Goal: Information Seeking & Learning: Check status

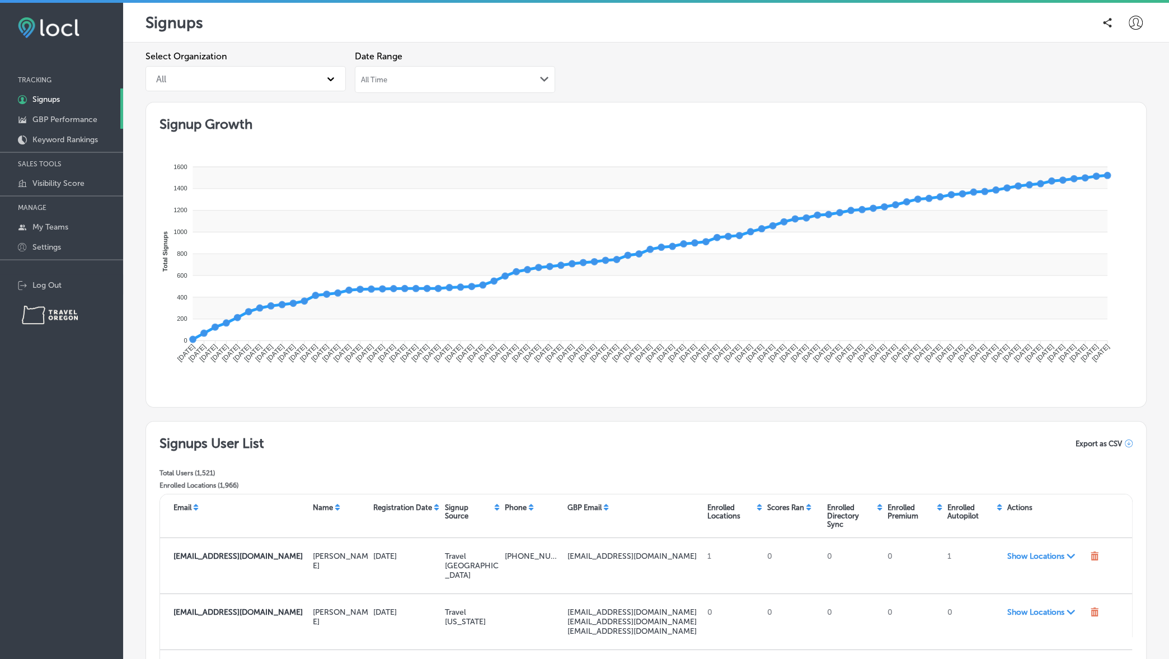
click at [74, 122] on p "GBP Performance" at bounding box center [64, 120] width 65 height 10
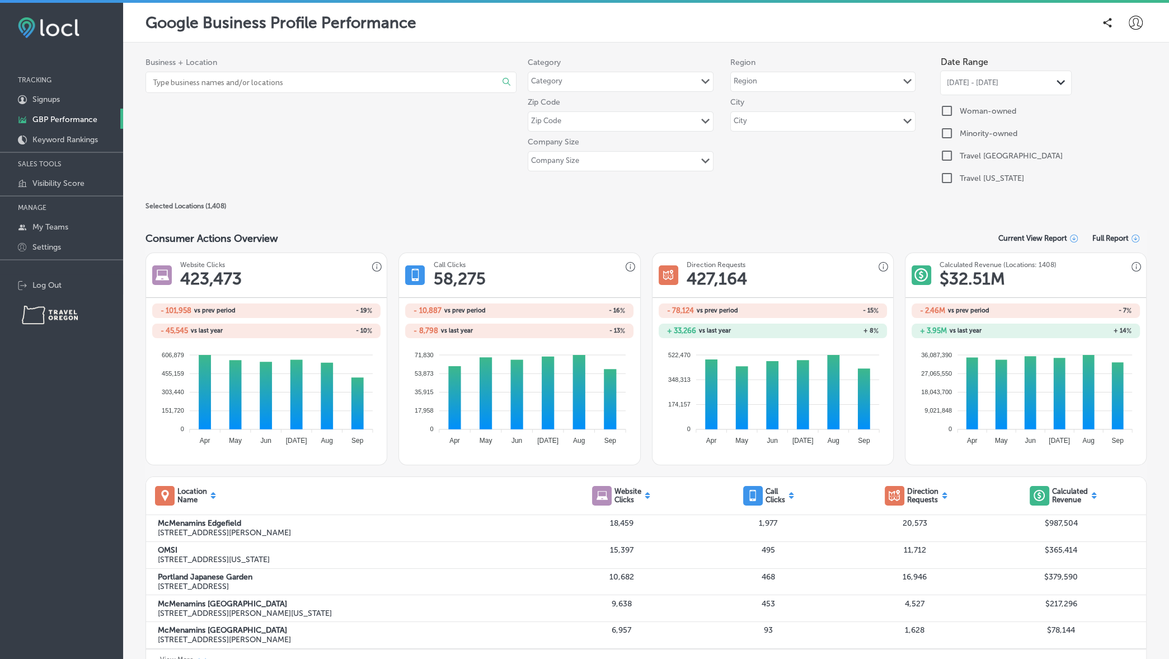
click at [998, 86] on span "[DATE] - [DATE]" at bounding box center [973, 82] width 52 height 9
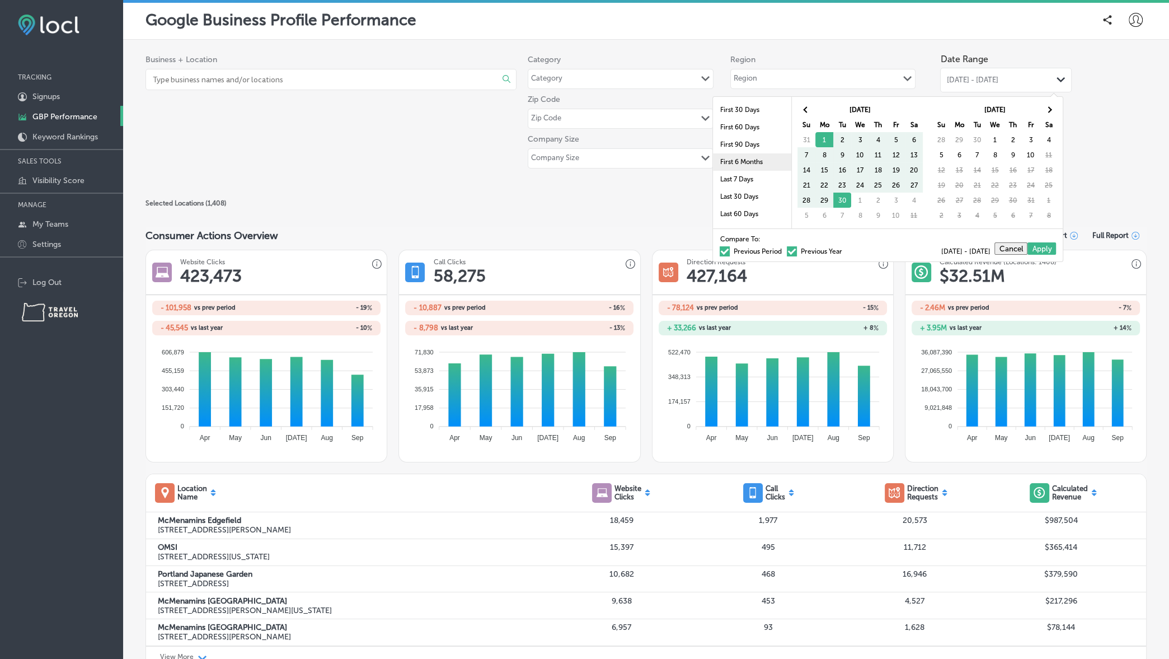
click at [744, 161] on li "First 6 Months" at bounding box center [752, 161] width 78 height 17
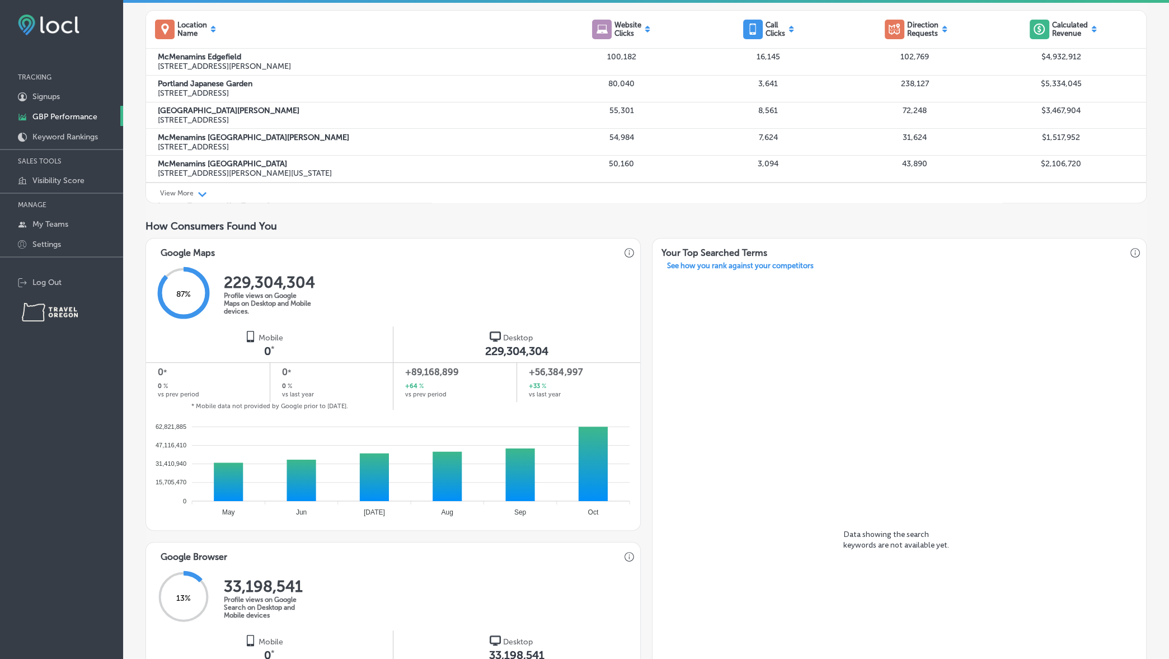
scroll to position [656, 0]
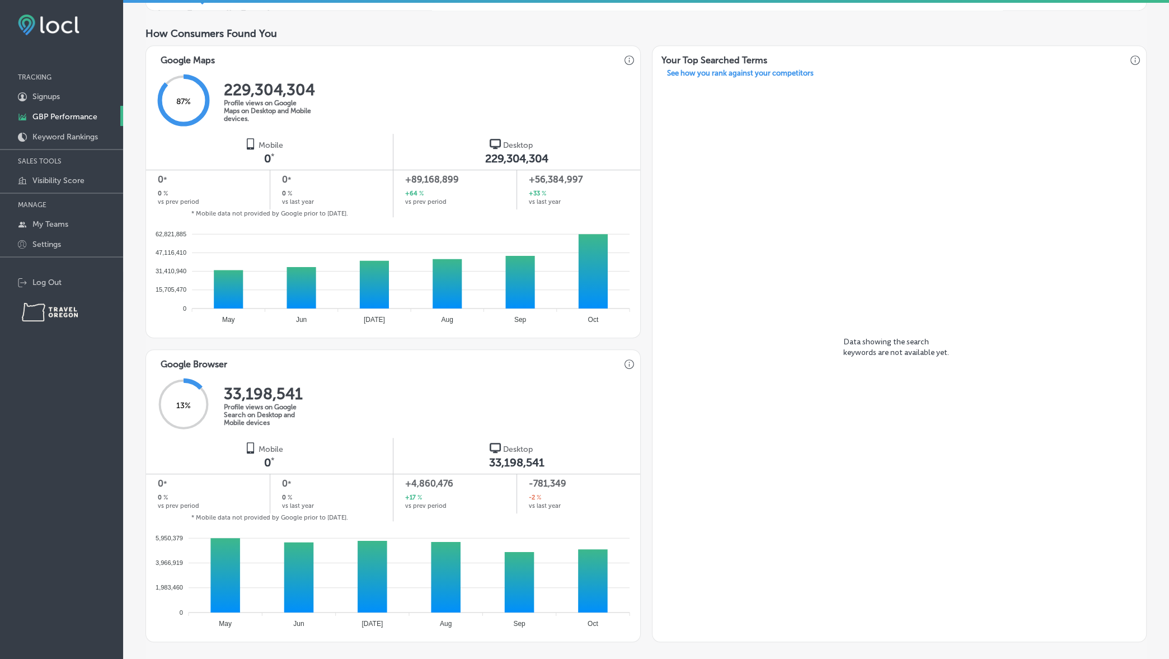
click at [271, 156] on span "*" at bounding box center [273, 157] width 4 height 10
click at [241, 212] on div "* Mobile data not provided by Google prior to [DATE]." at bounding box center [269, 213] width 247 height 7
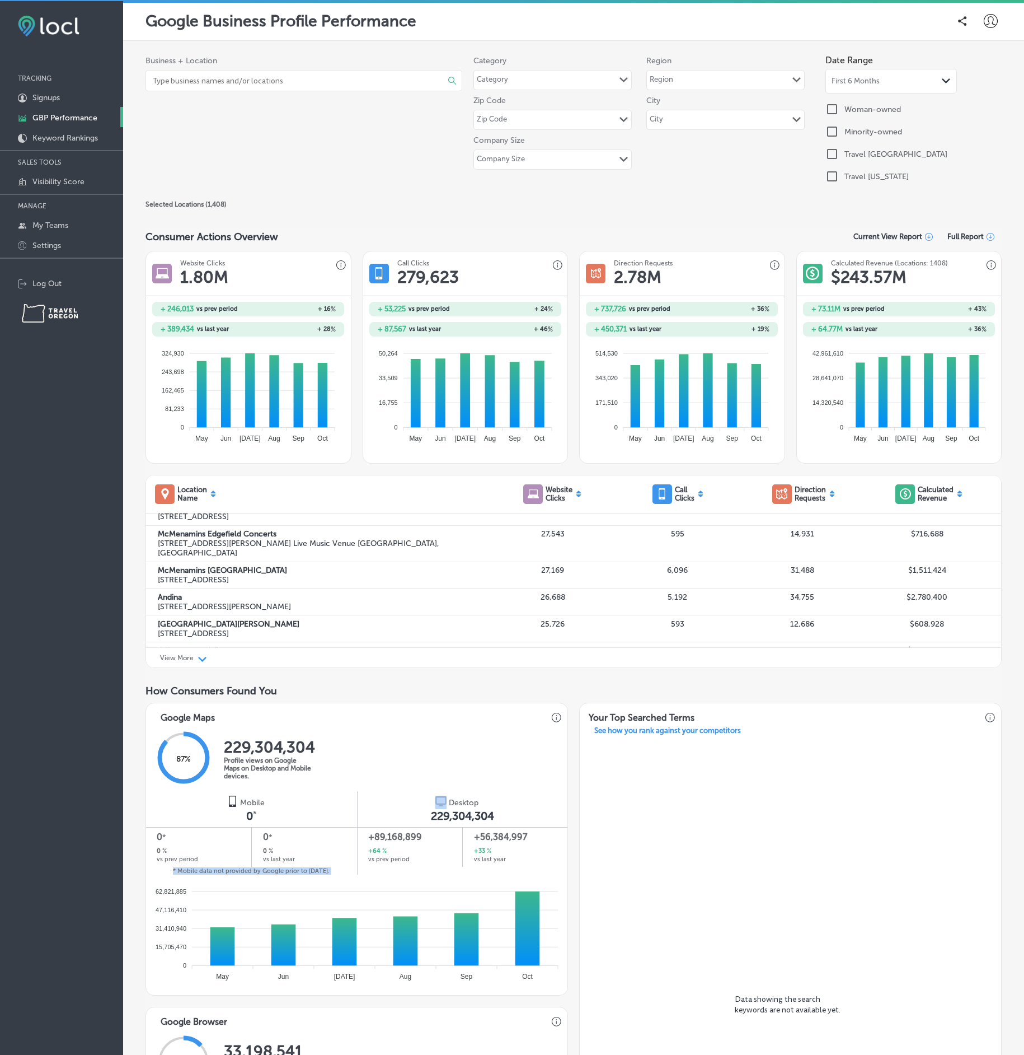
scroll to position [258, 0]
click at [573, 658] on div "Google Maps 87 % 229,304,304 Profile views on Google Maps on Desktop and Mobile…" at bounding box center [574, 1001] width 856 height 597
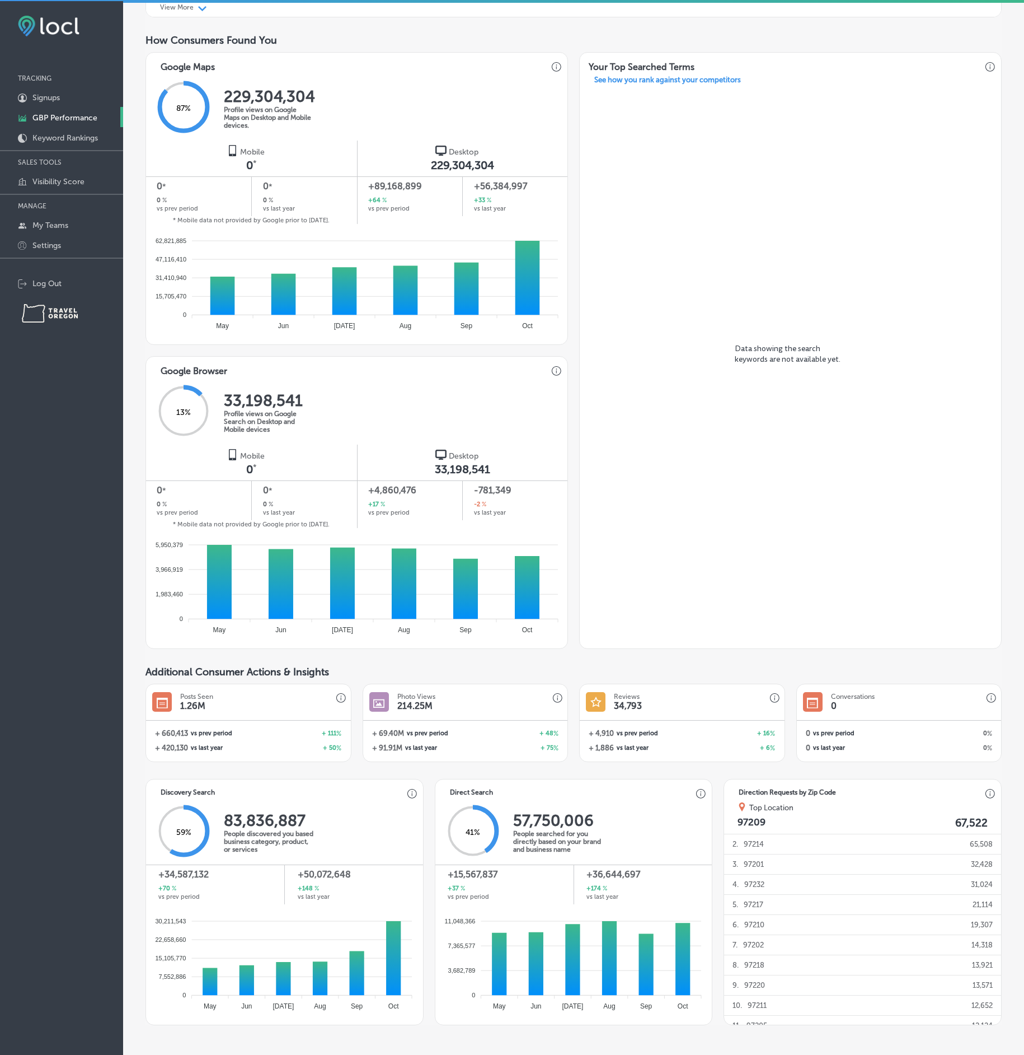
scroll to position [659, 0]
